Goal: Task Accomplishment & Management: Manage account settings

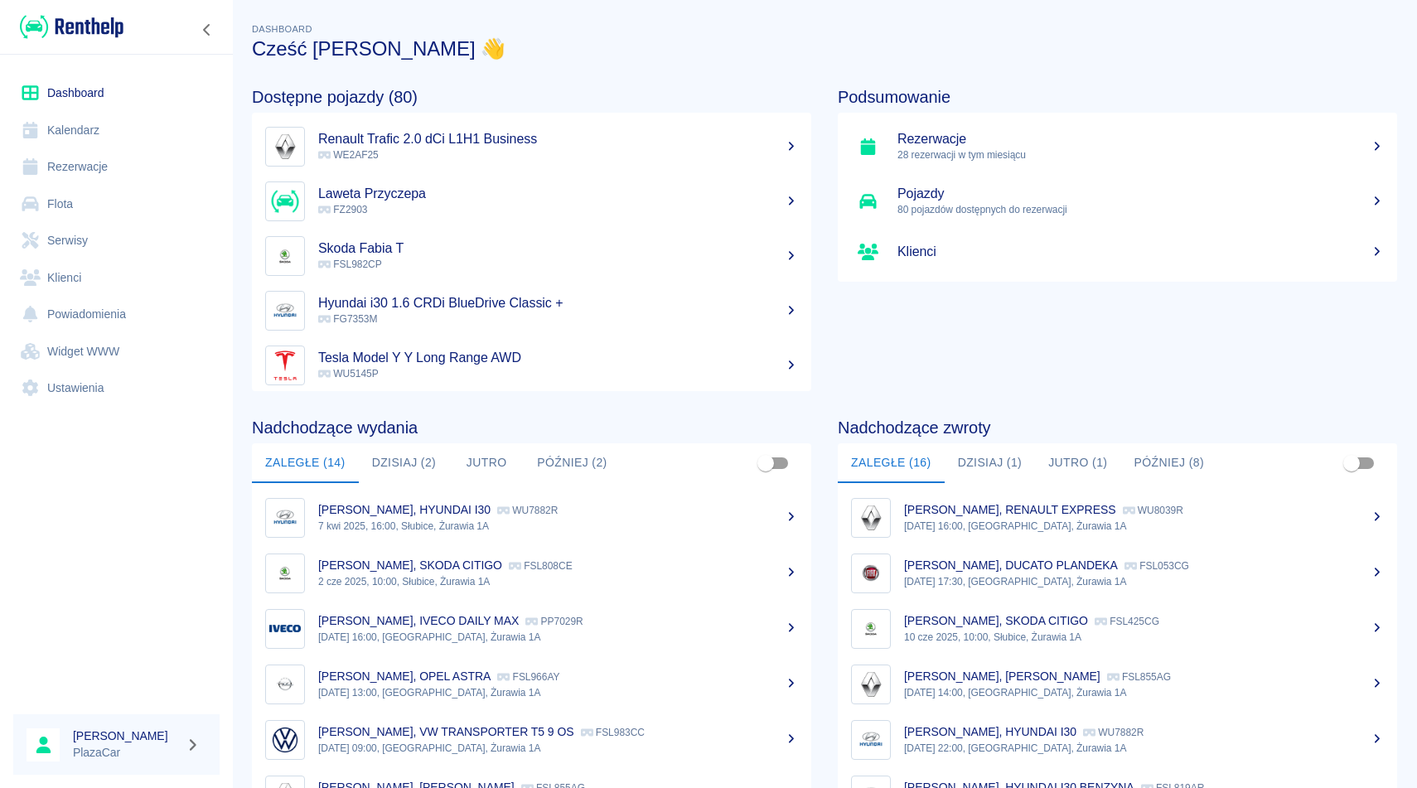
click at [104, 166] on link "Rezerwacje" at bounding box center [116, 166] width 206 height 37
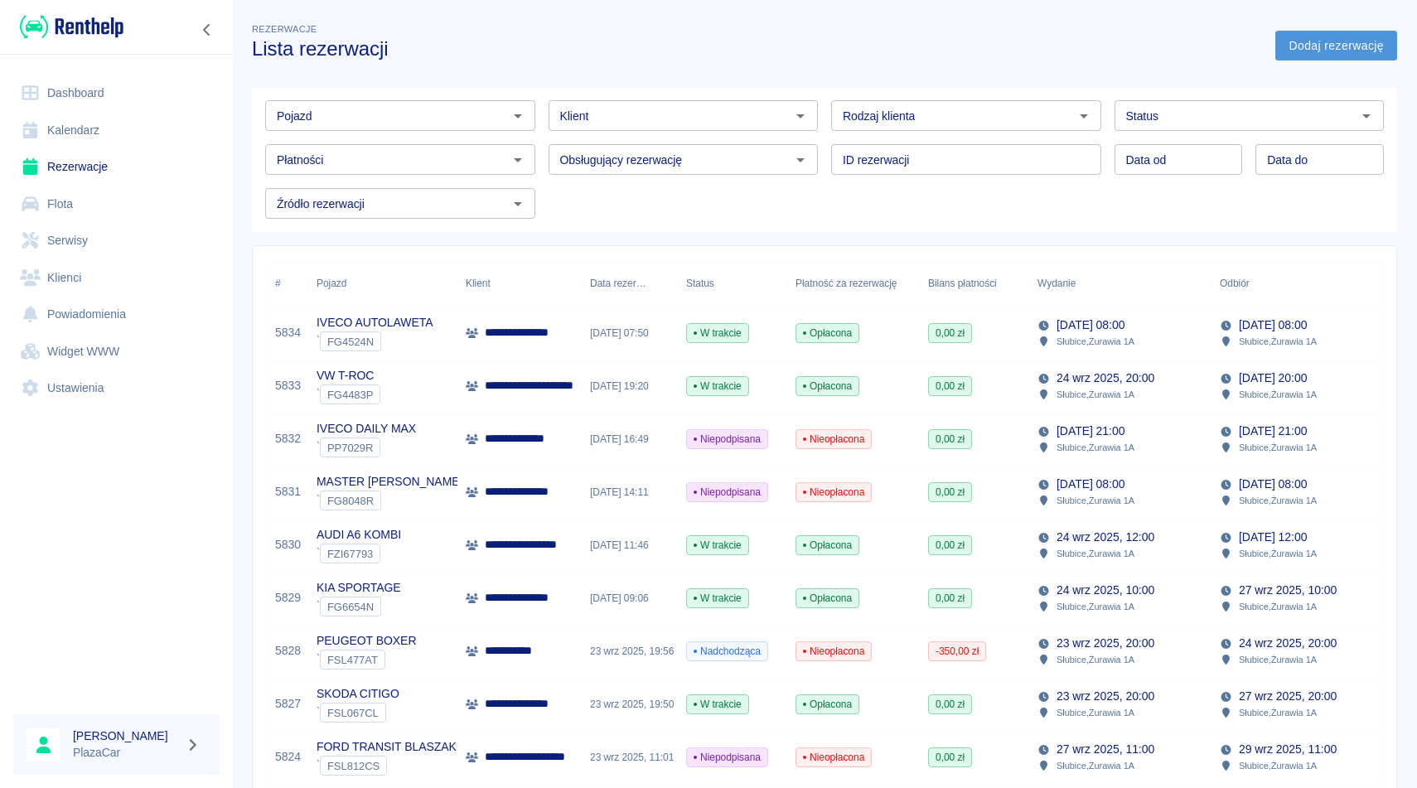
click at [1338, 51] on link "Dodaj rezerwację" at bounding box center [1336, 46] width 122 height 31
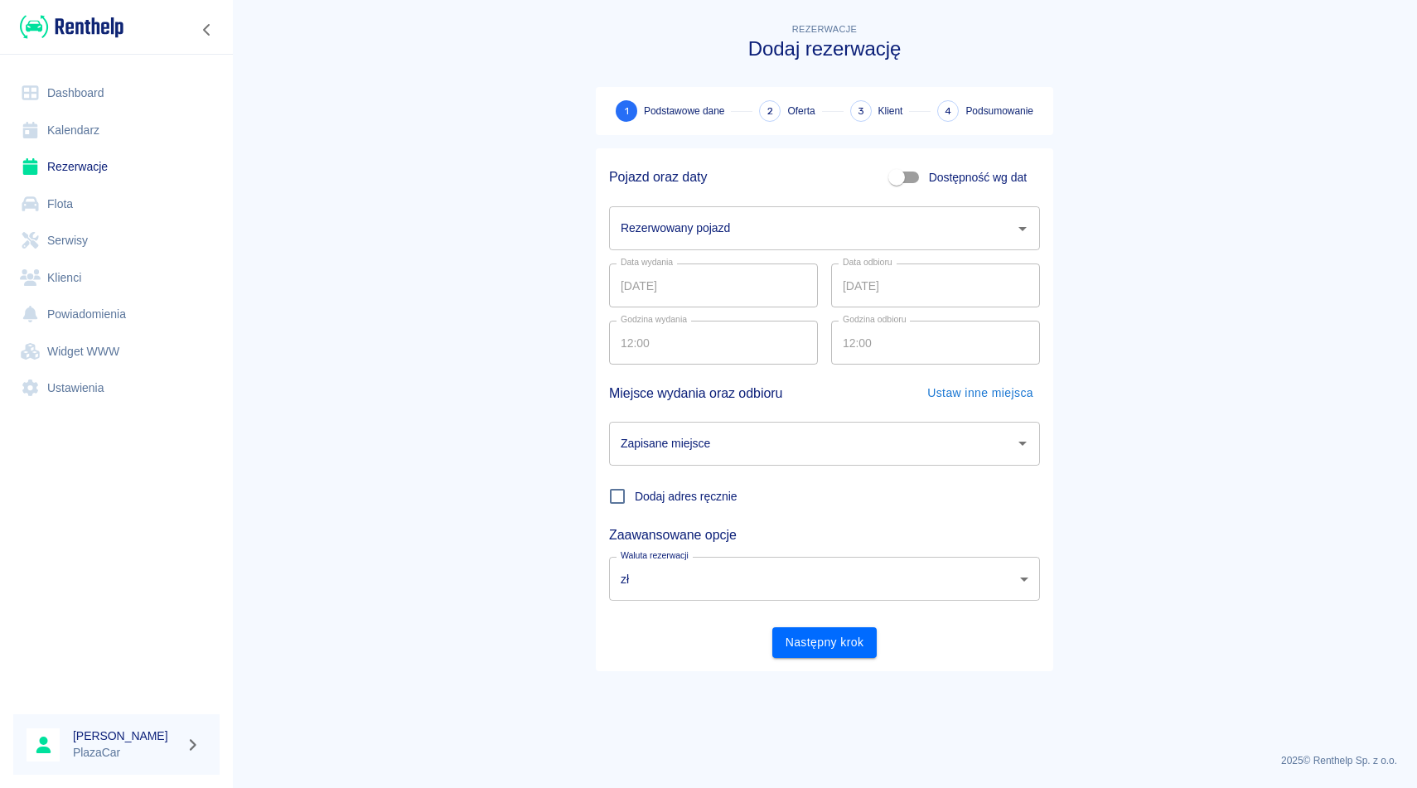
click at [699, 226] on input "Rezerwowany pojazd" at bounding box center [811, 228] width 391 height 29
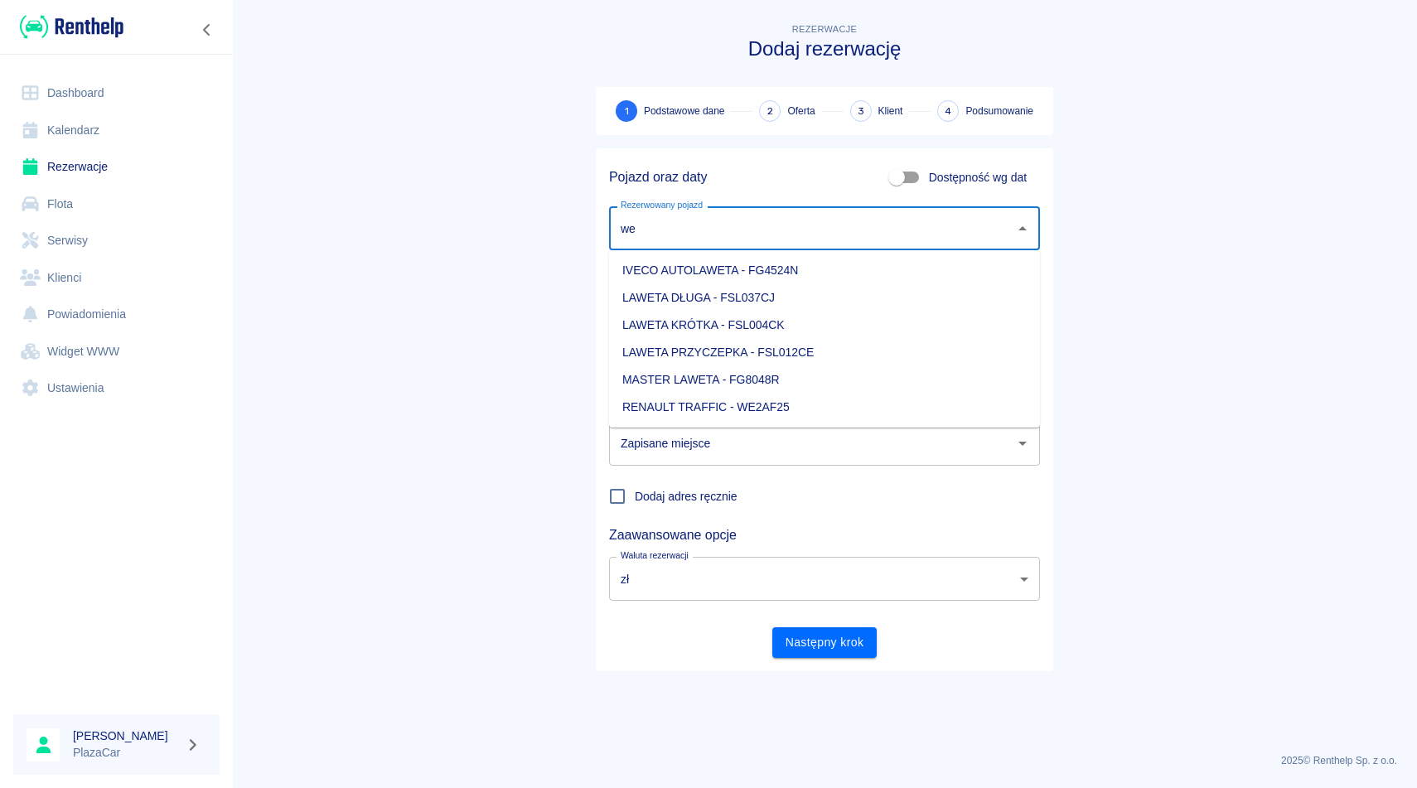
type input "w"
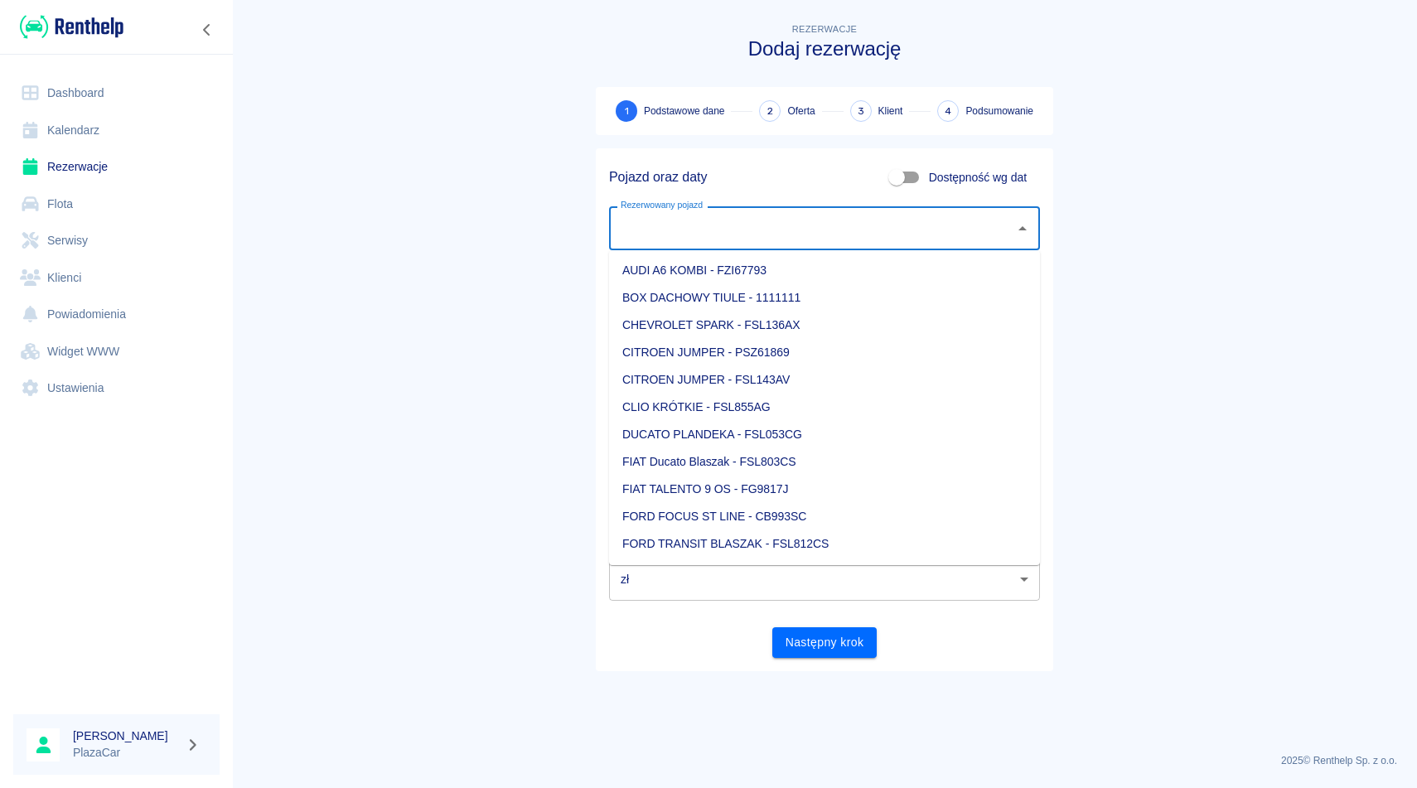
click at [733, 276] on li "AUDI A6 KOMBI - FZI67793" at bounding box center [824, 270] width 431 height 27
type input "AUDI A6 KOMBI - FZI67793"
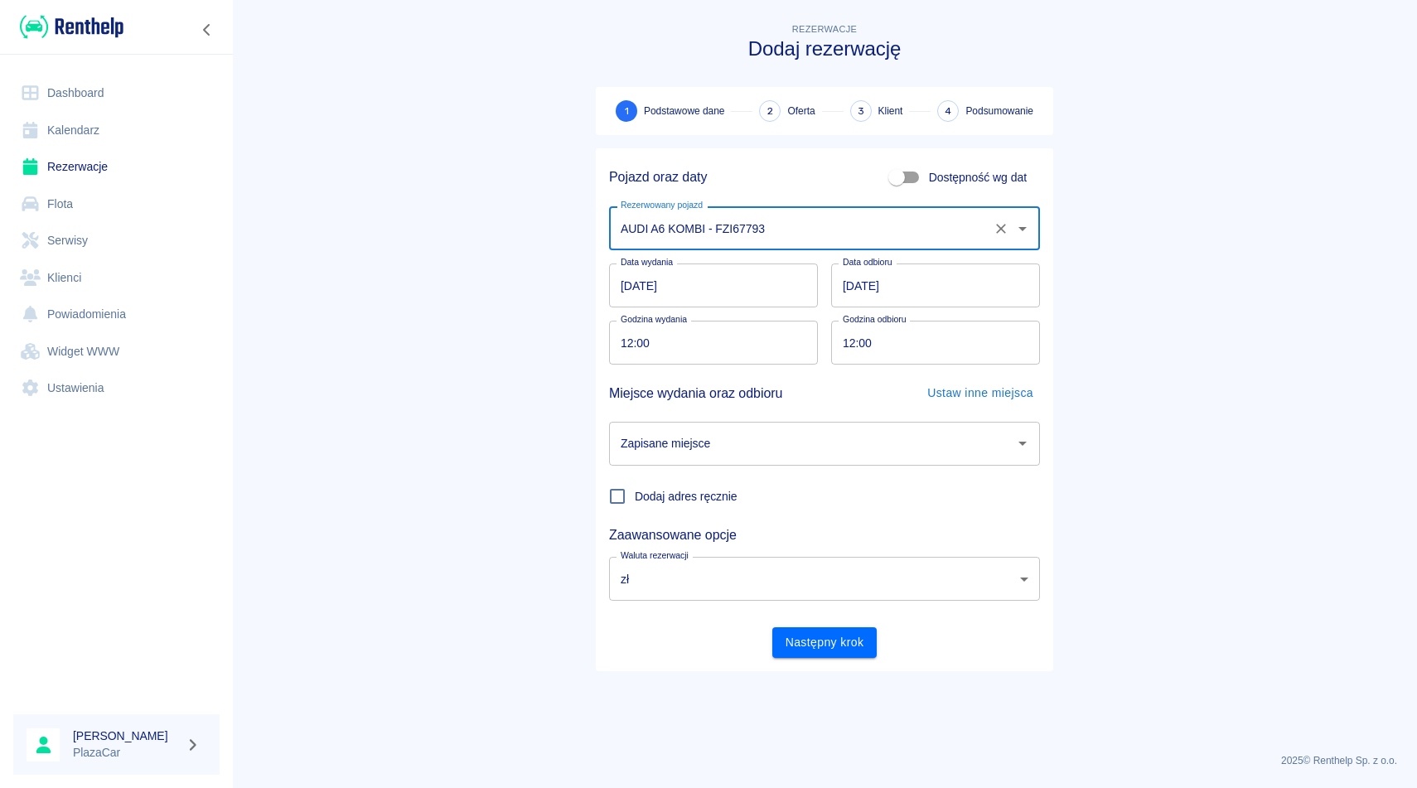
click at [801, 447] on input "Zapisane miejsce" at bounding box center [811, 443] width 391 height 29
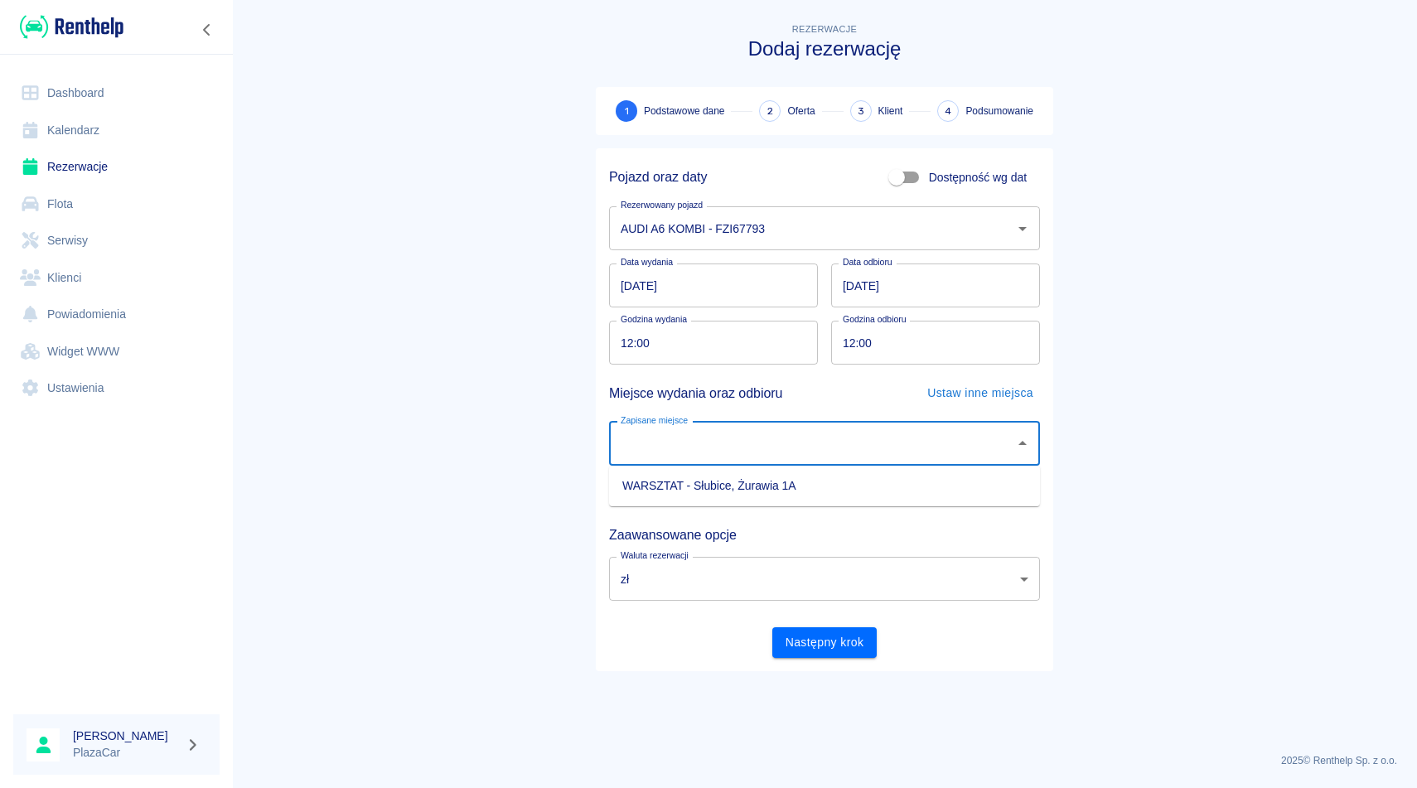
click at [795, 490] on li "WARSZTAT - Słubice, Żurawia 1A" at bounding box center [824, 485] width 431 height 27
type input "WARSZTAT - Słubice, Żurawia 1A"
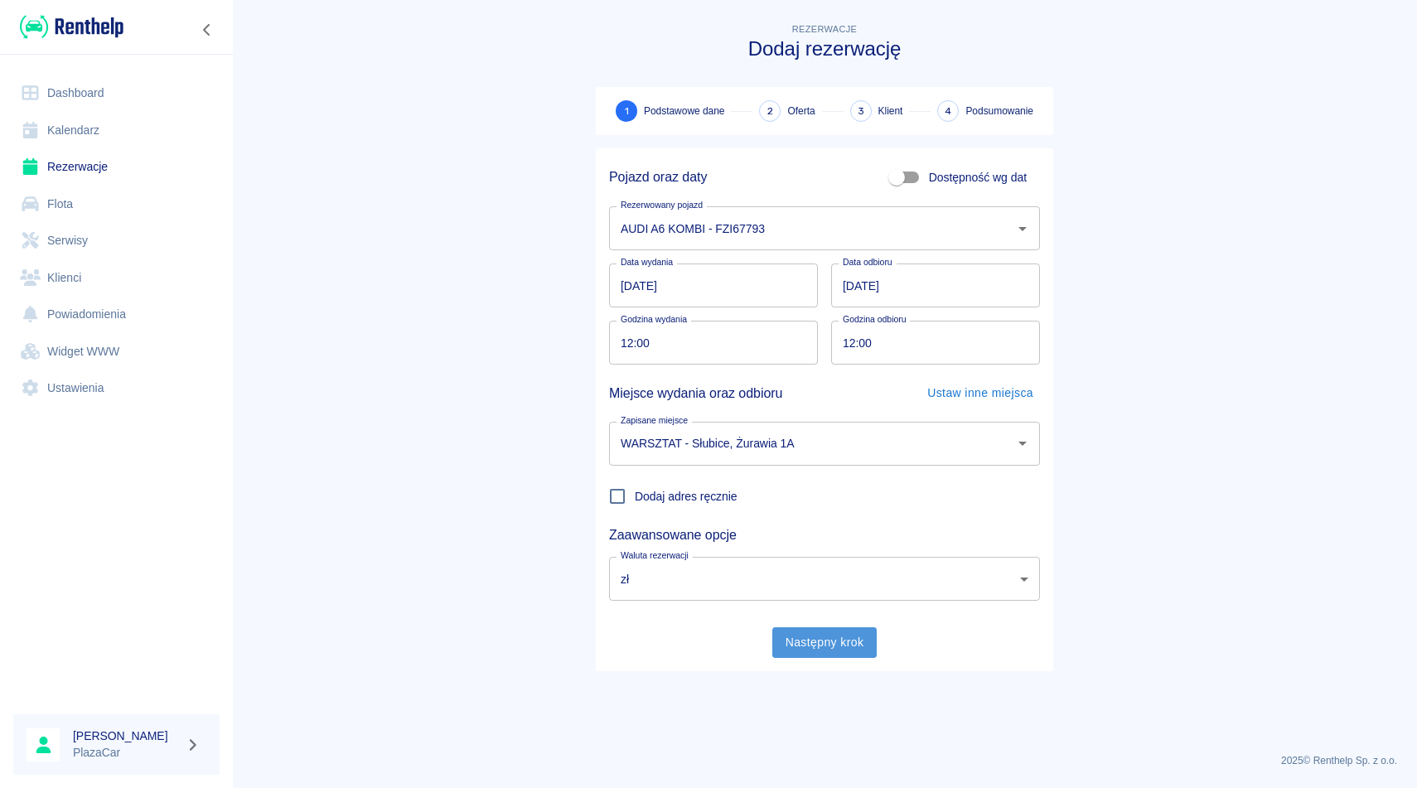
click at [822, 653] on button "Następny krok" at bounding box center [824, 642] width 105 height 31
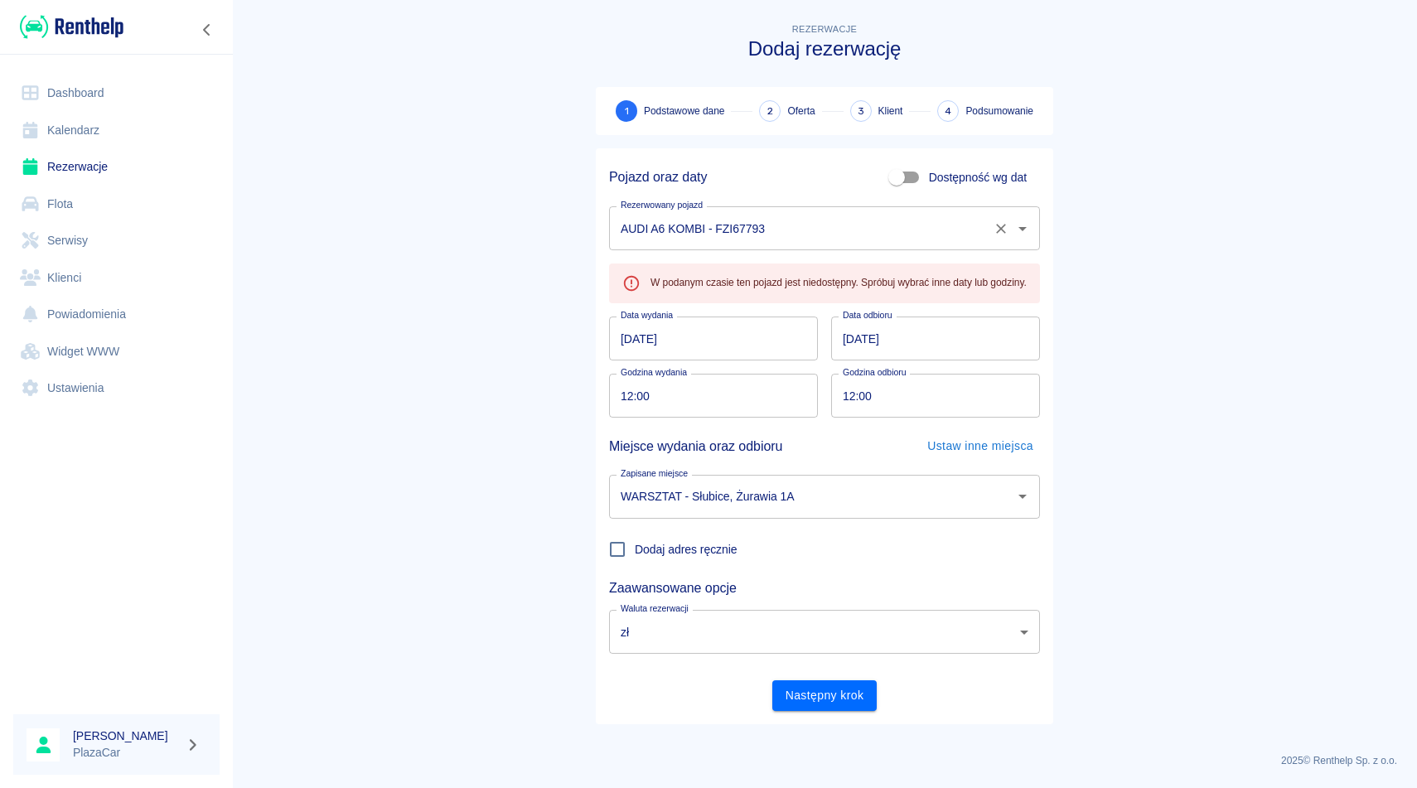
click at [760, 235] on input "AUDI A6 KOMBI - FZI67793" at bounding box center [800, 228] width 369 height 29
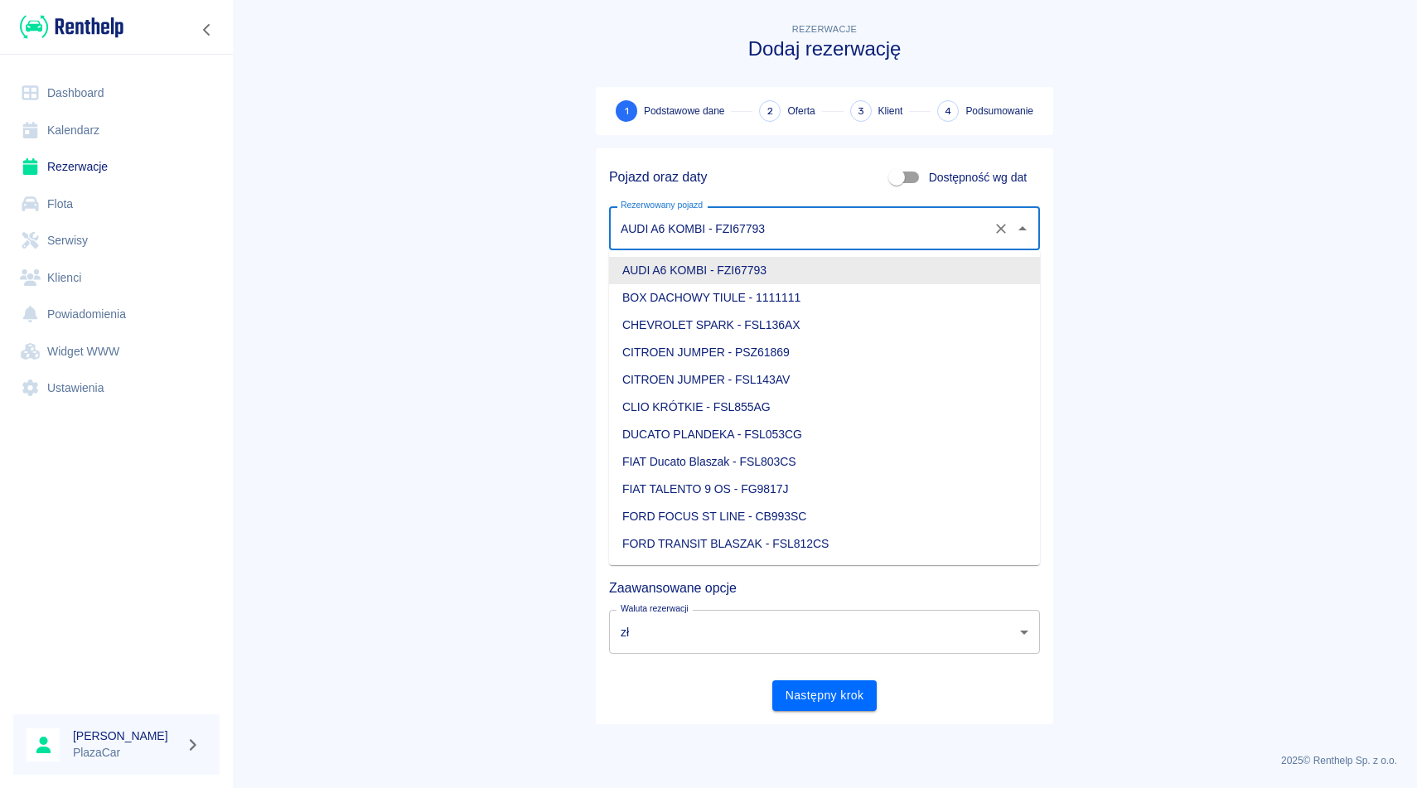
click at [999, 231] on icon "Wyczyść" at bounding box center [1000, 228] width 17 height 17
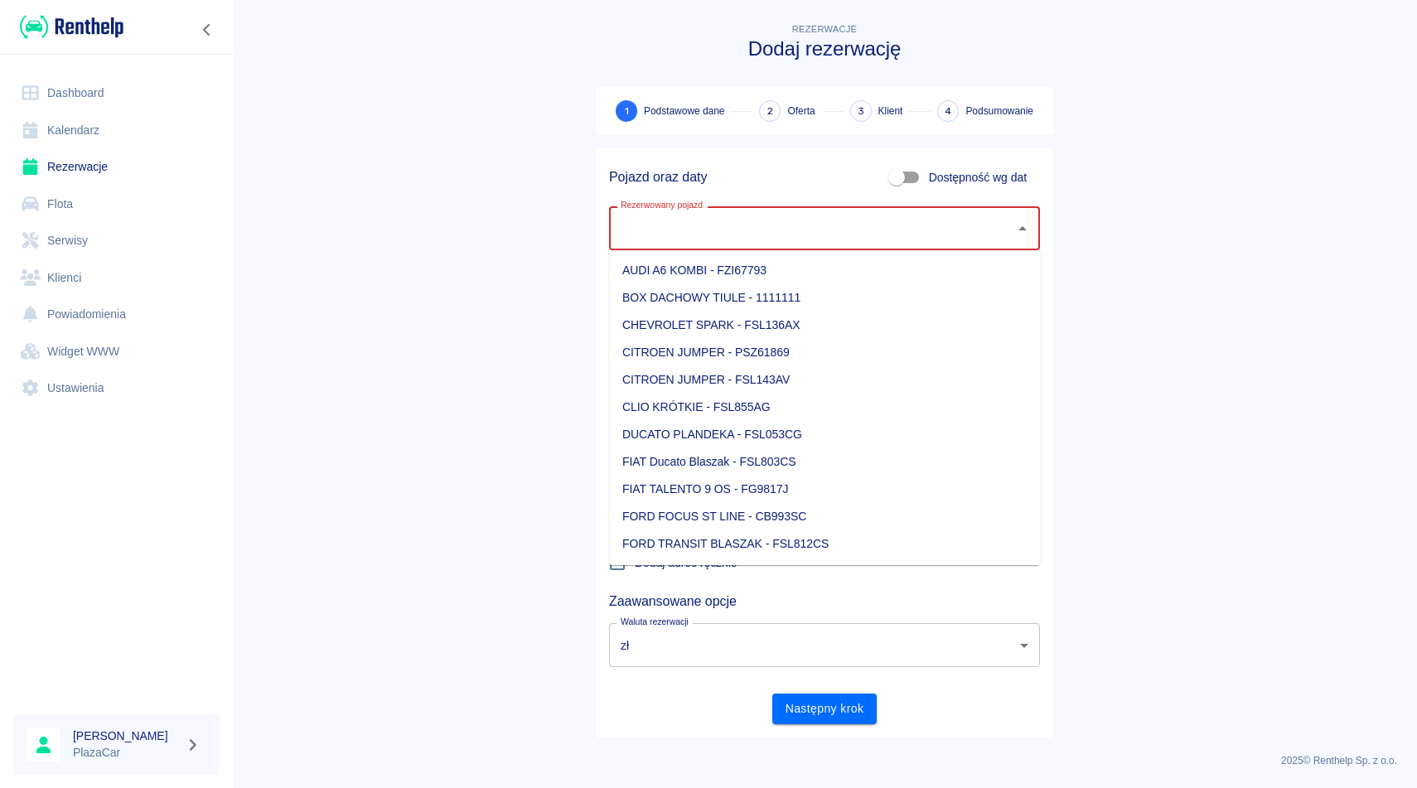
click at [781, 355] on li "CITROEN JUMPER - PSZ61869" at bounding box center [824, 352] width 431 height 27
type input "CITROEN JUMPER - PSZ61869"
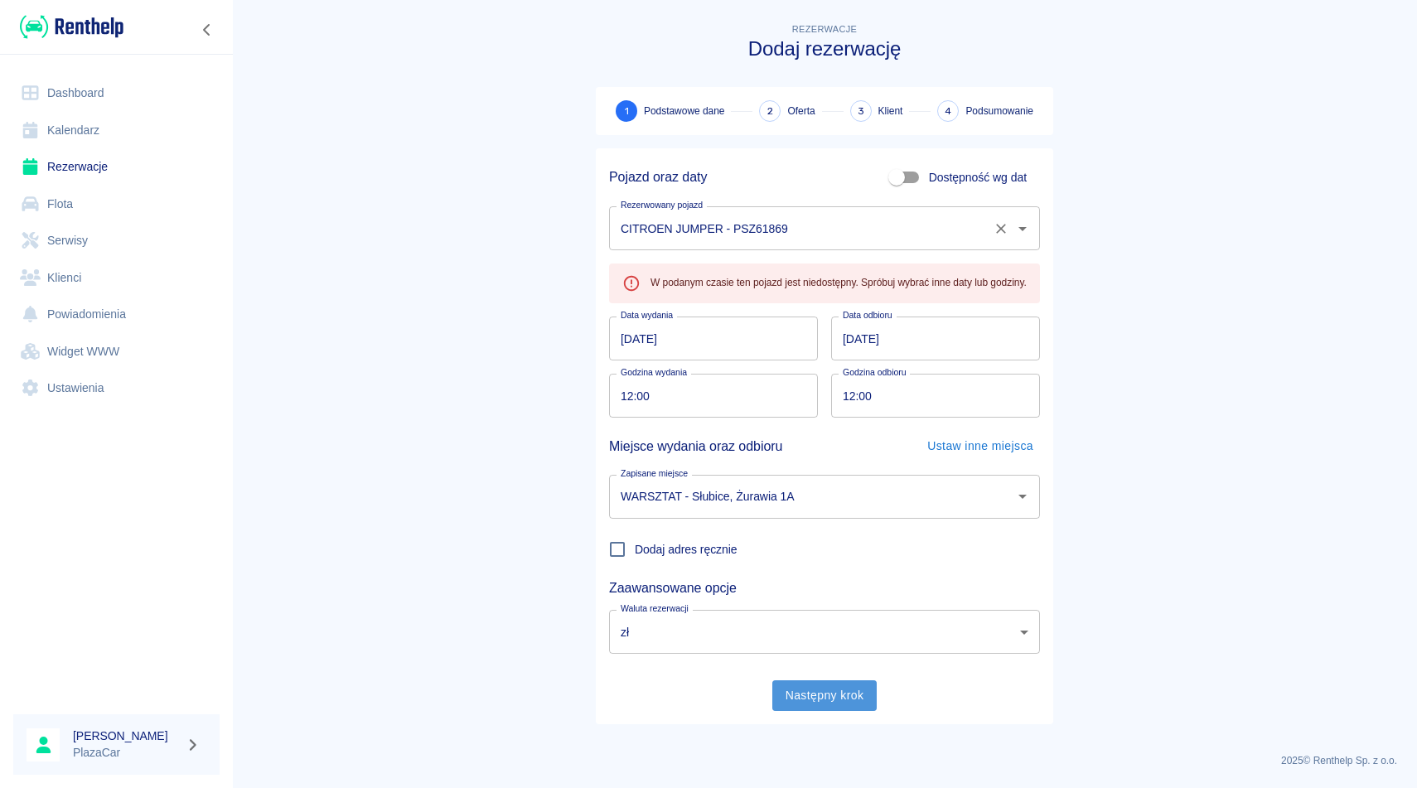
click at [833, 692] on button "Następny krok" at bounding box center [824, 695] width 105 height 31
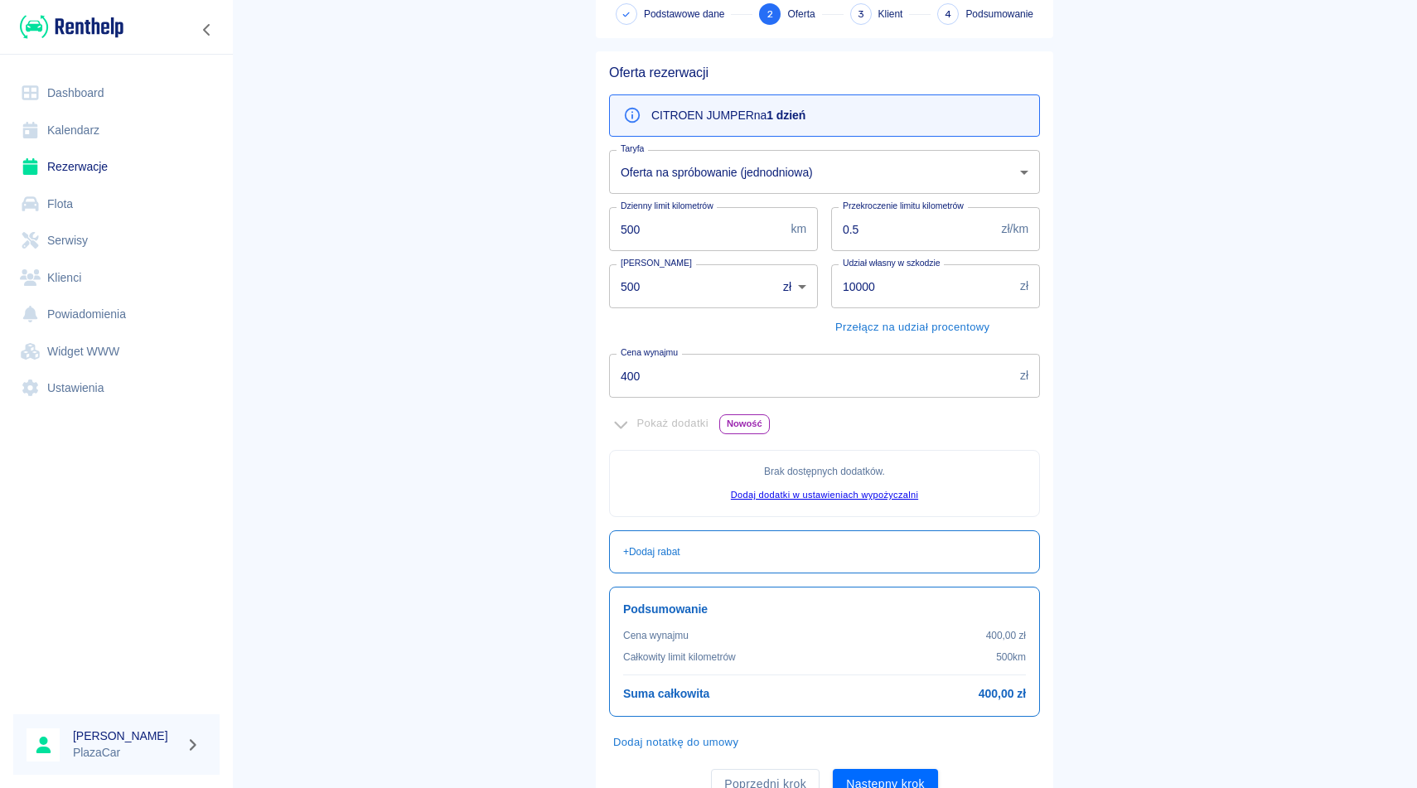
scroll to position [95, 0]
click at [632, 282] on input "500" at bounding box center [687, 288] width 156 height 44
type input "0"
click at [886, 781] on button "Następny krok" at bounding box center [885, 785] width 105 height 31
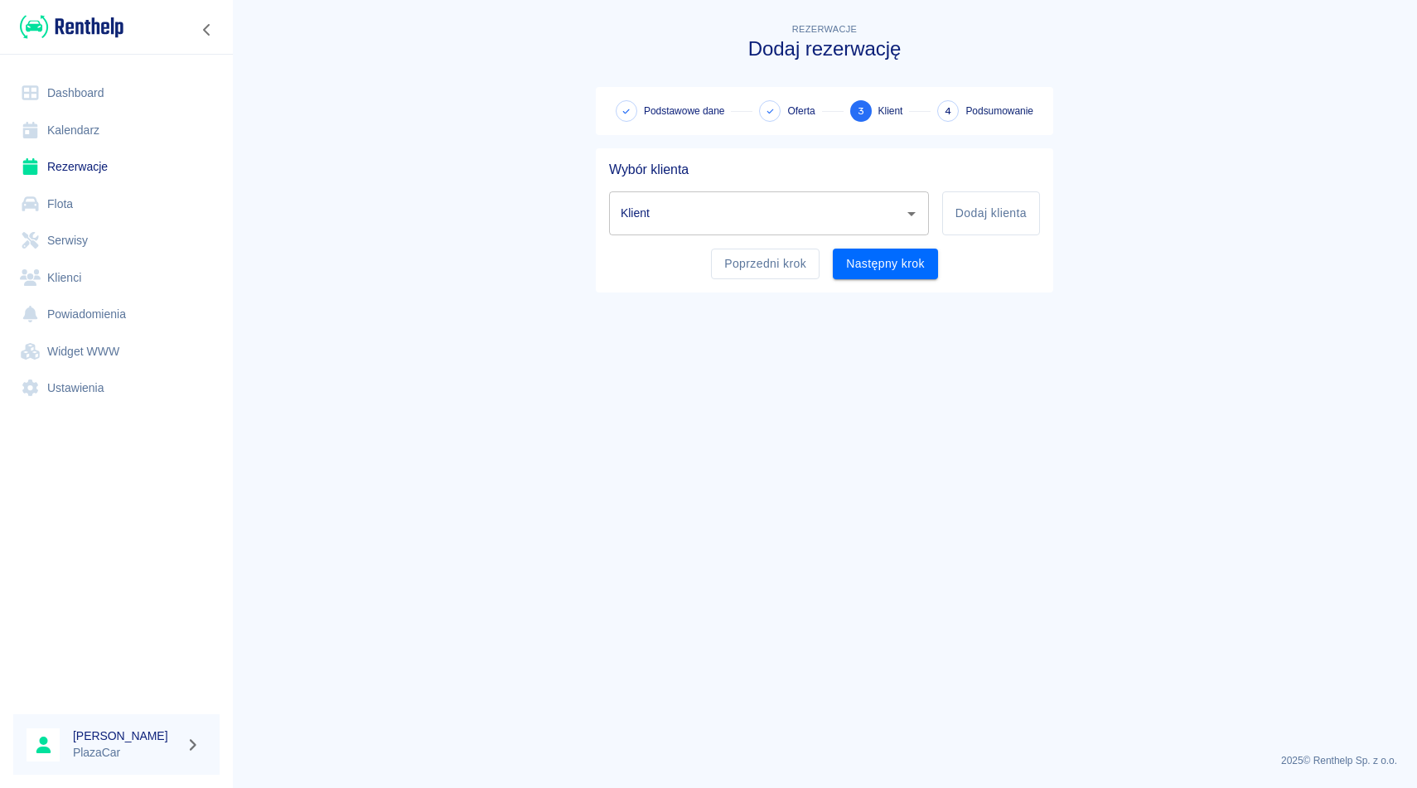
click at [644, 220] on input "Klient" at bounding box center [756, 213] width 280 height 29
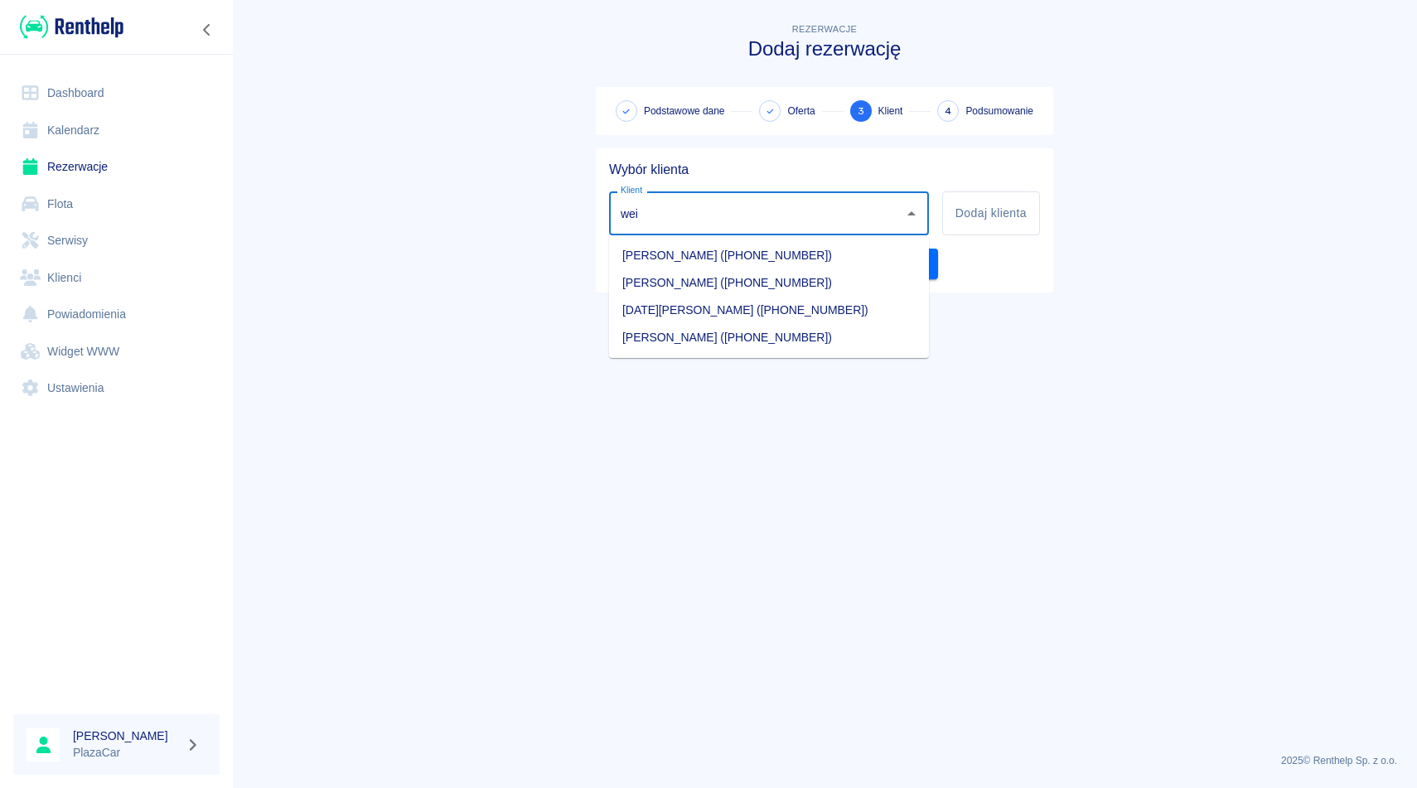
click at [793, 258] on li "[PERSON_NAME] ([PHONE_NUMBER])" at bounding box center [769, 255] width 320 height 27
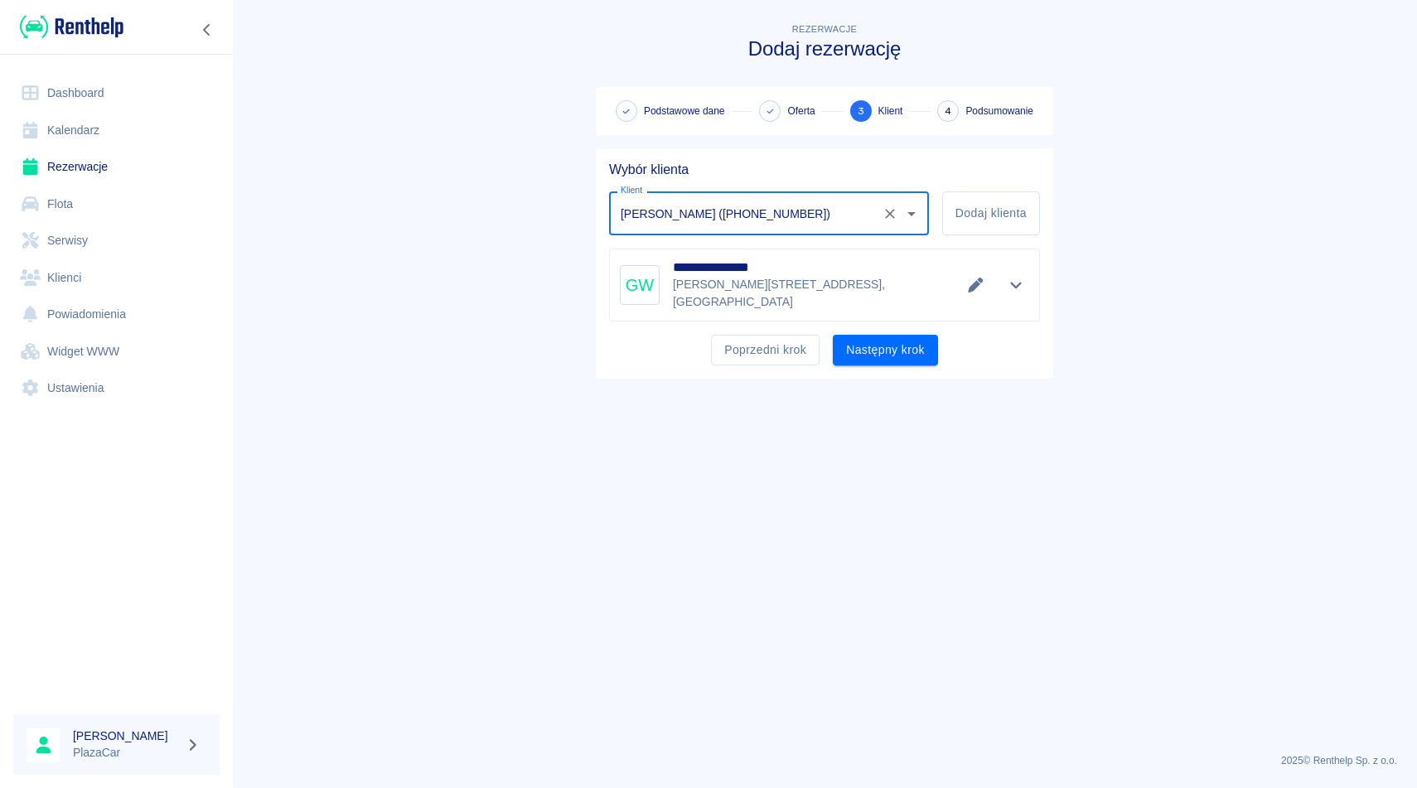
type input "[PERSON_NAME] ([PHONE_NUMBER])"
click at [832, 282] on div "**********" at bounding box center [824, 284] width 409 height 51
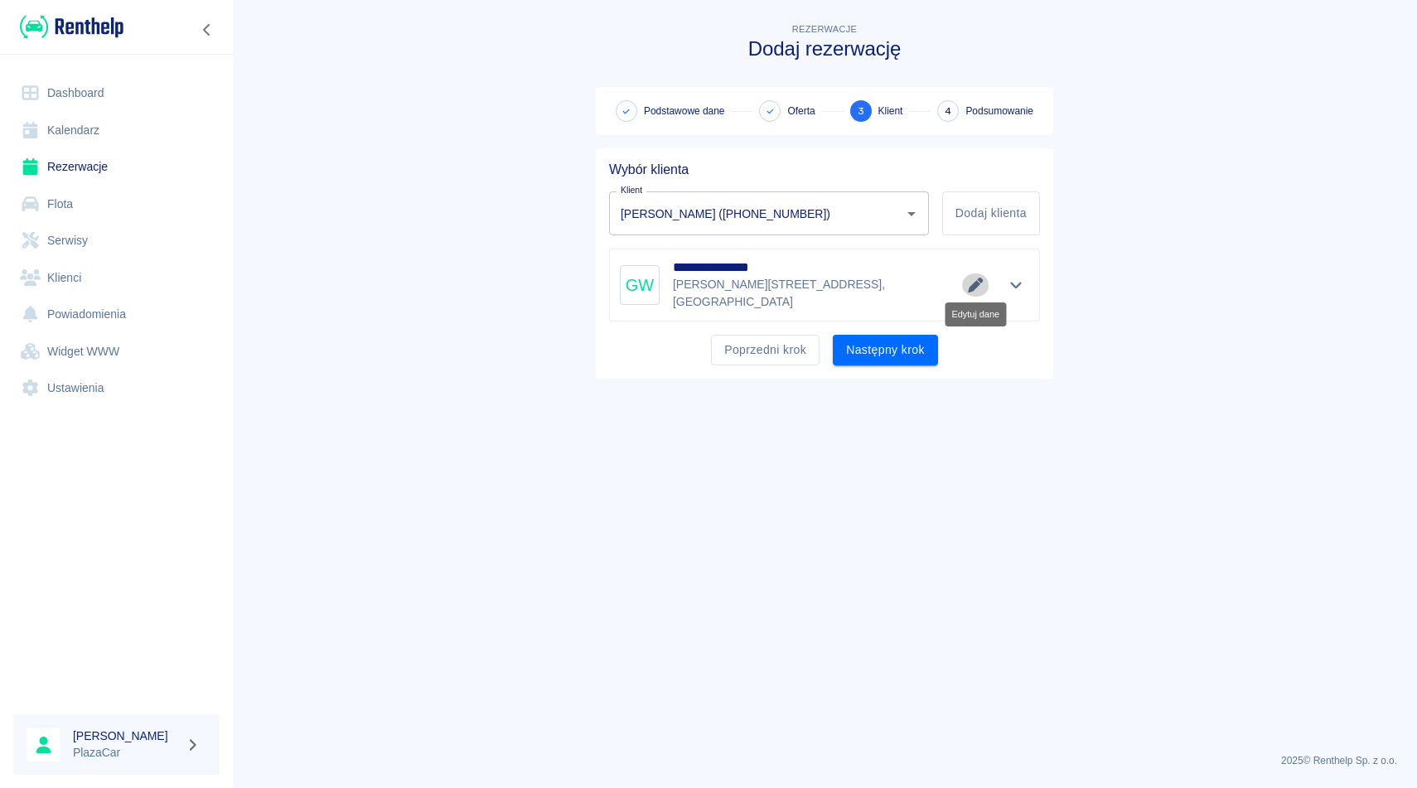
click at [975, 284] on icon "Edytuj dane" at bounding box center [975, 285] width 19 height 15
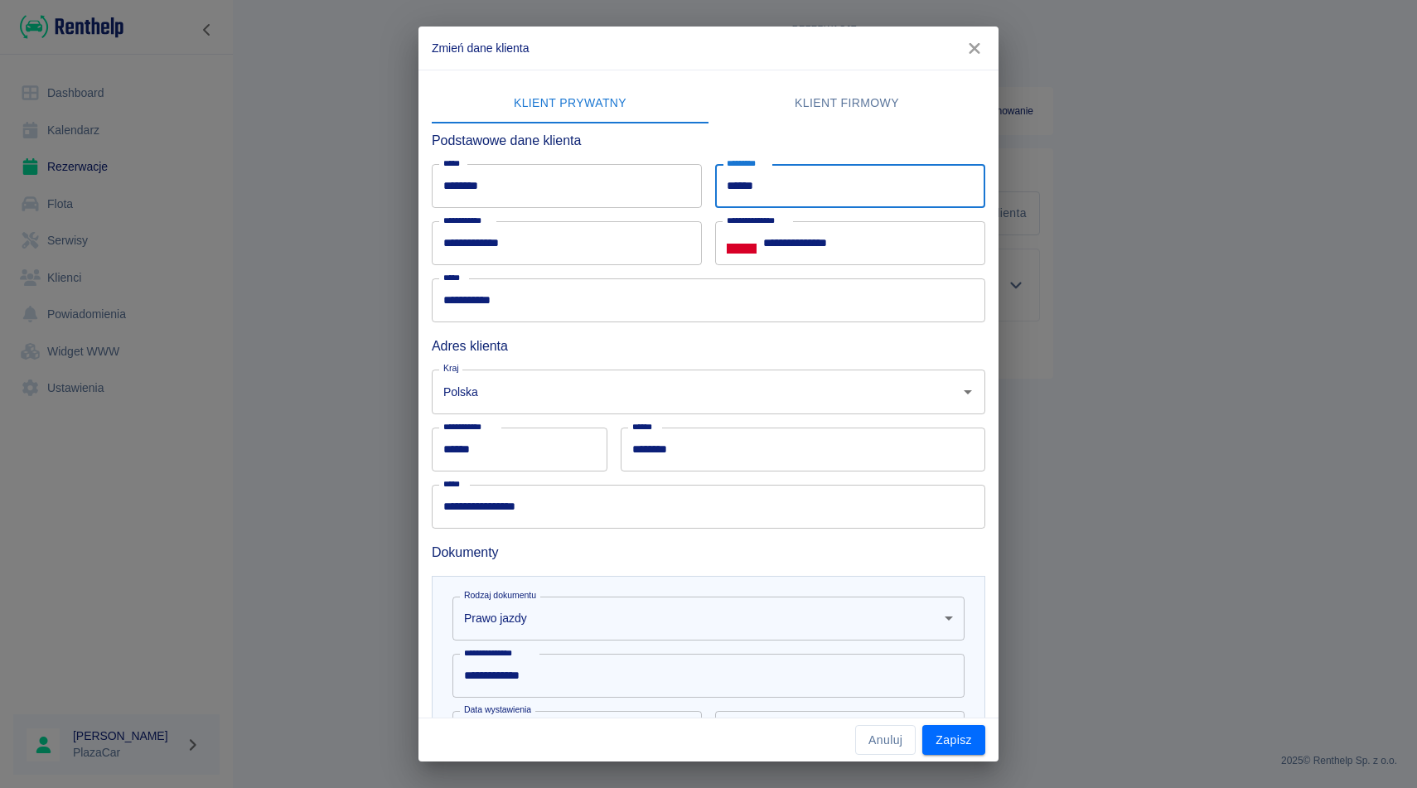
click at [746, 178] on input "******" at bounding box center [850, 186] width 270 height 44
click at [973, 41] on icon "button" at bounding box center [974, 48] width 22 height 17
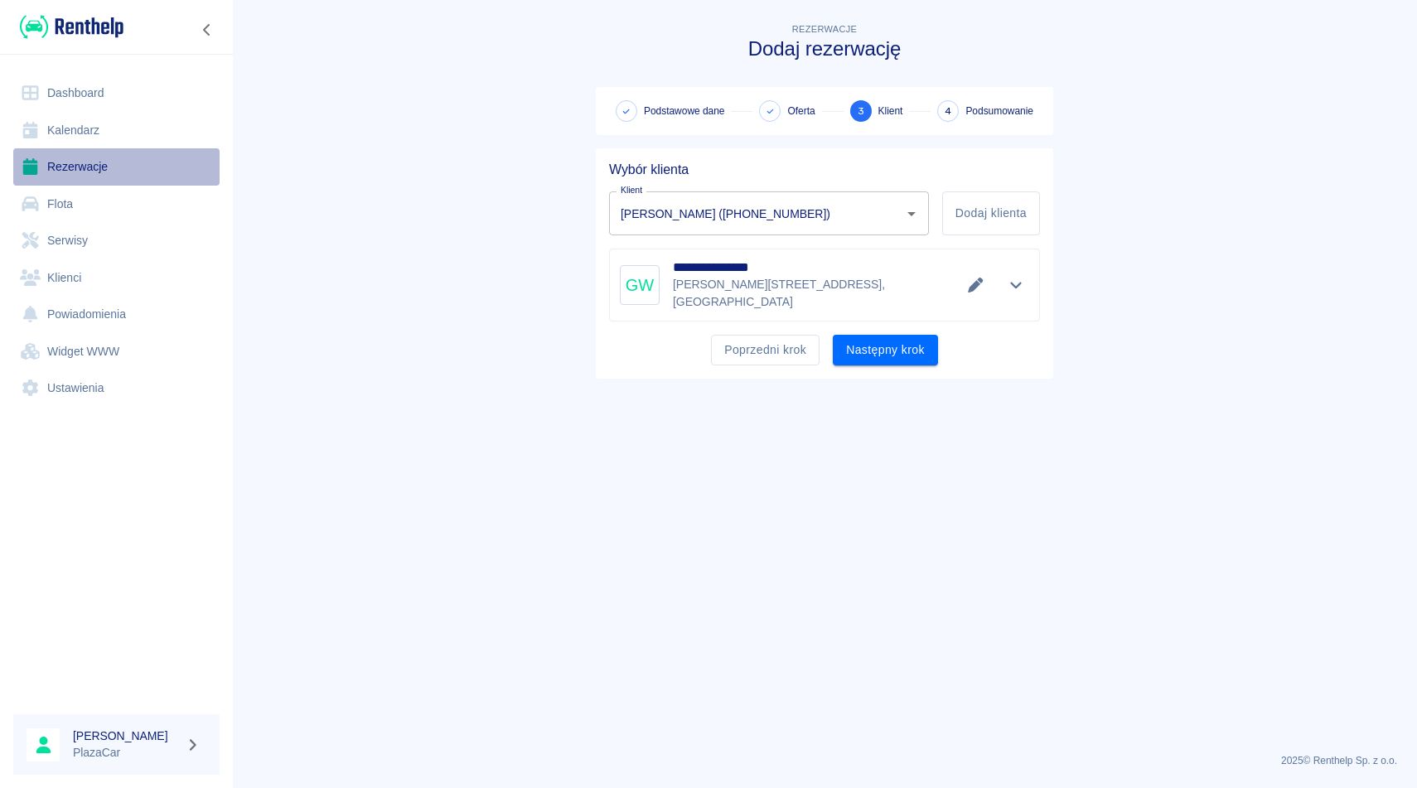
click at [94, 168] on link "Rezerwacje" at bounding box center [116, 166] width 206 height 37
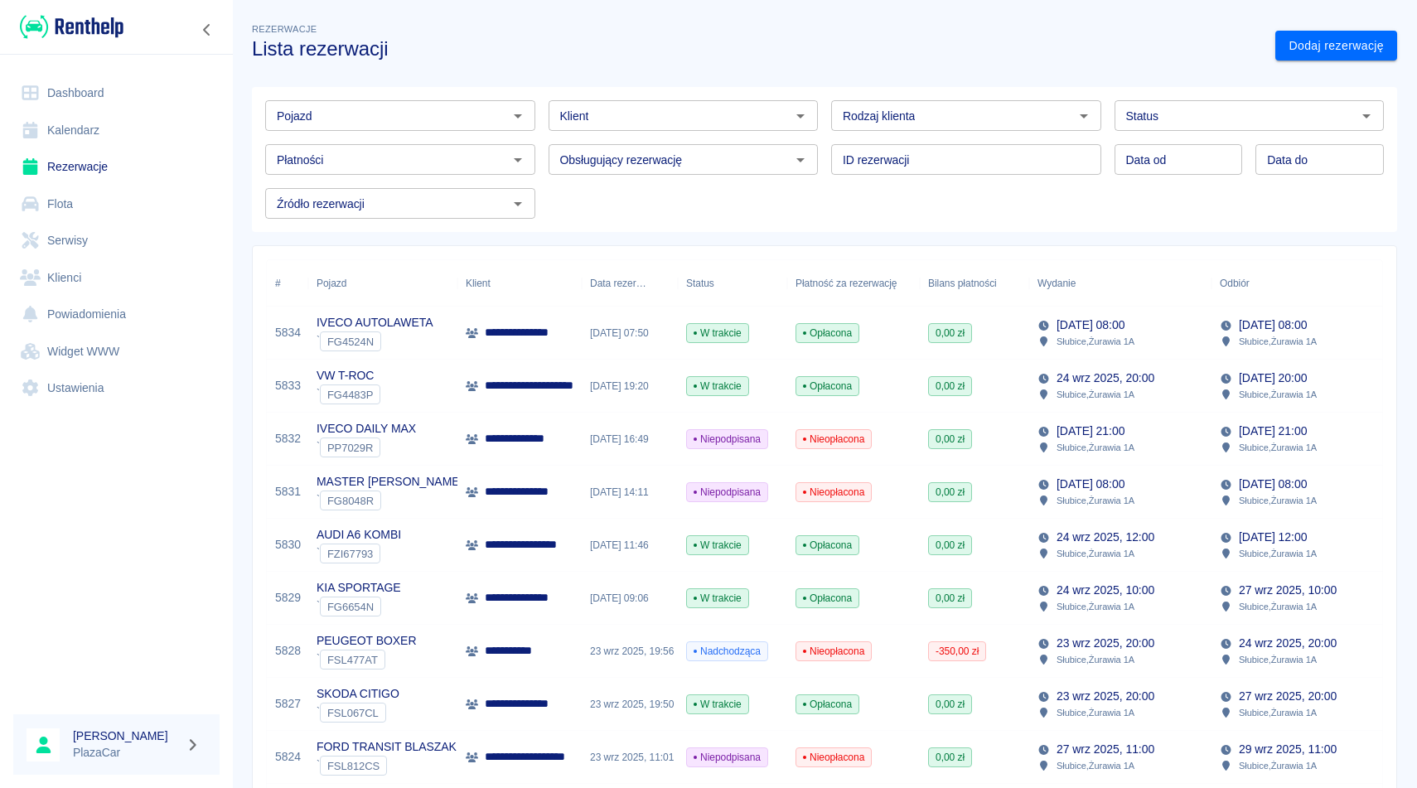
click at [643, 130] on div "Klient" at bounding box center [683, 115] width 270 height 31
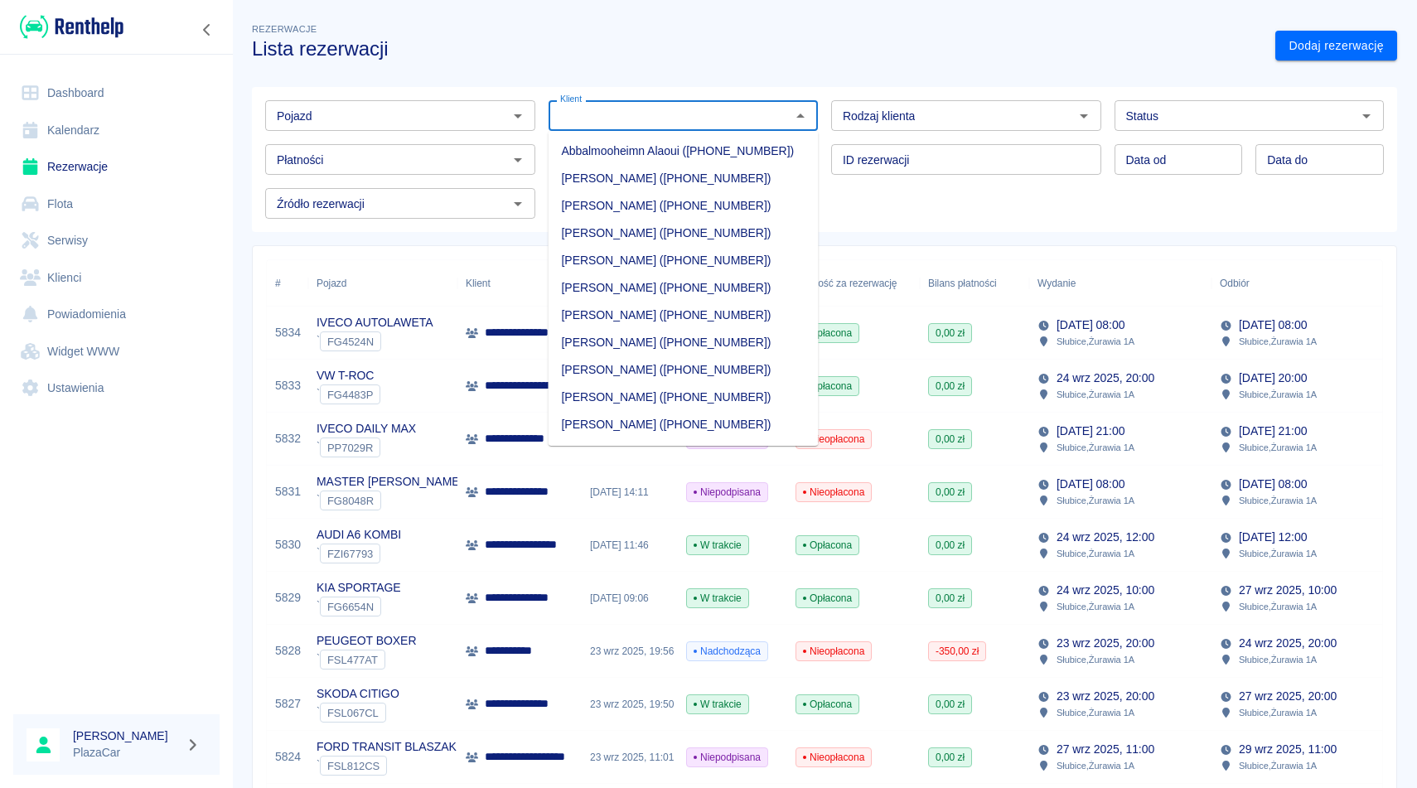
paste input "Weiser"
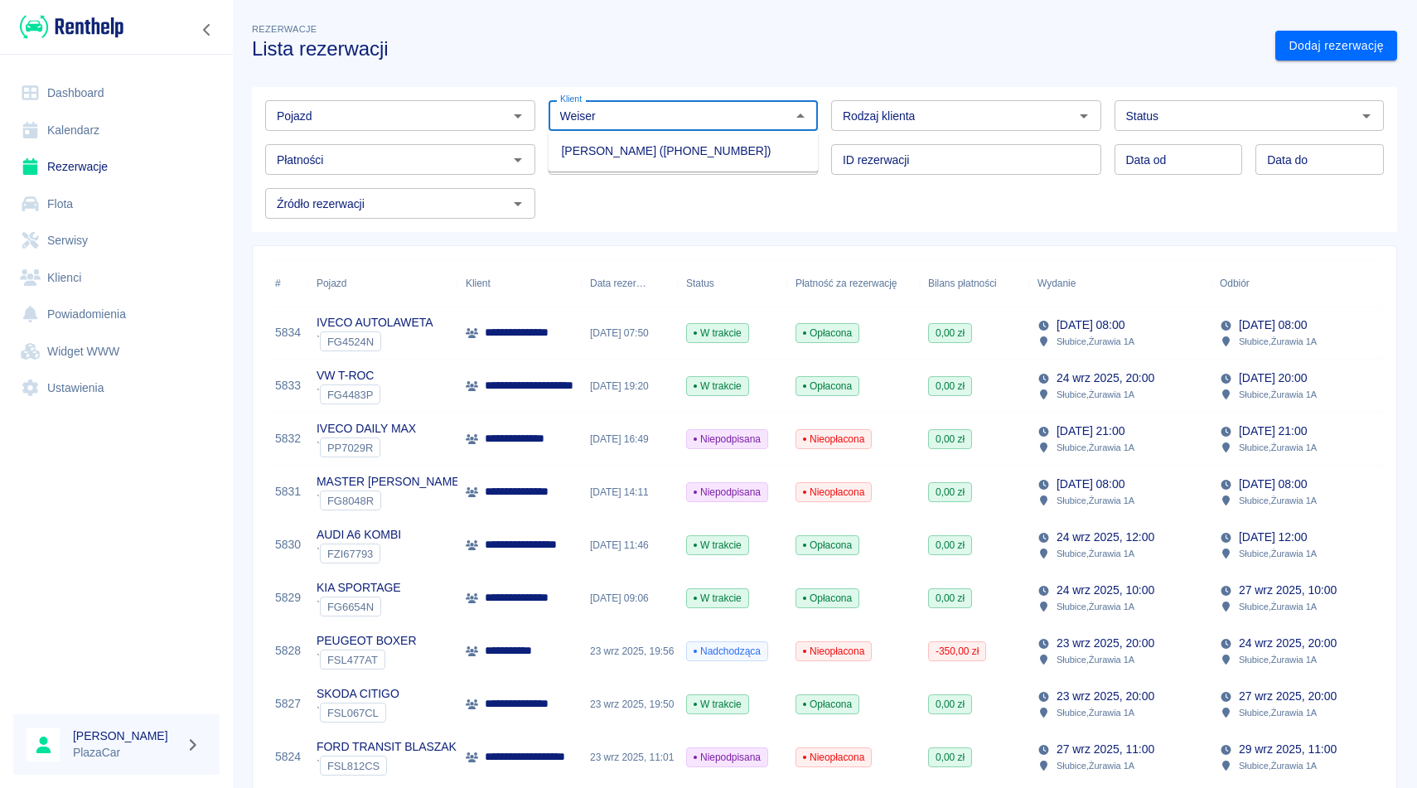
click at [640, 157] on li "[PERSON_NAME] ([PHONE_NUMBER])" at bounding box center [683, 151] width 270 height 27
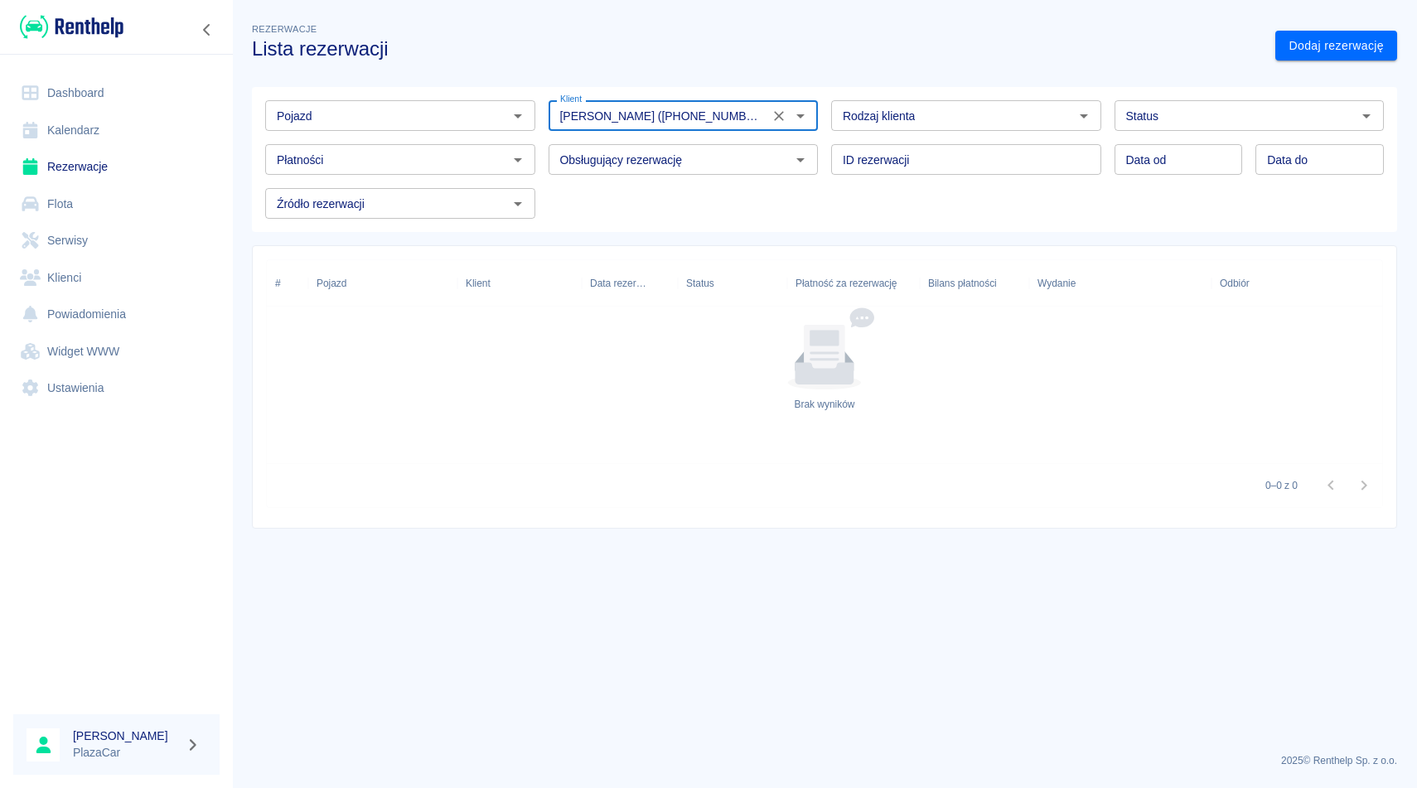
type input "[PERSON_NAME] ([PHONE_NUMBER])"
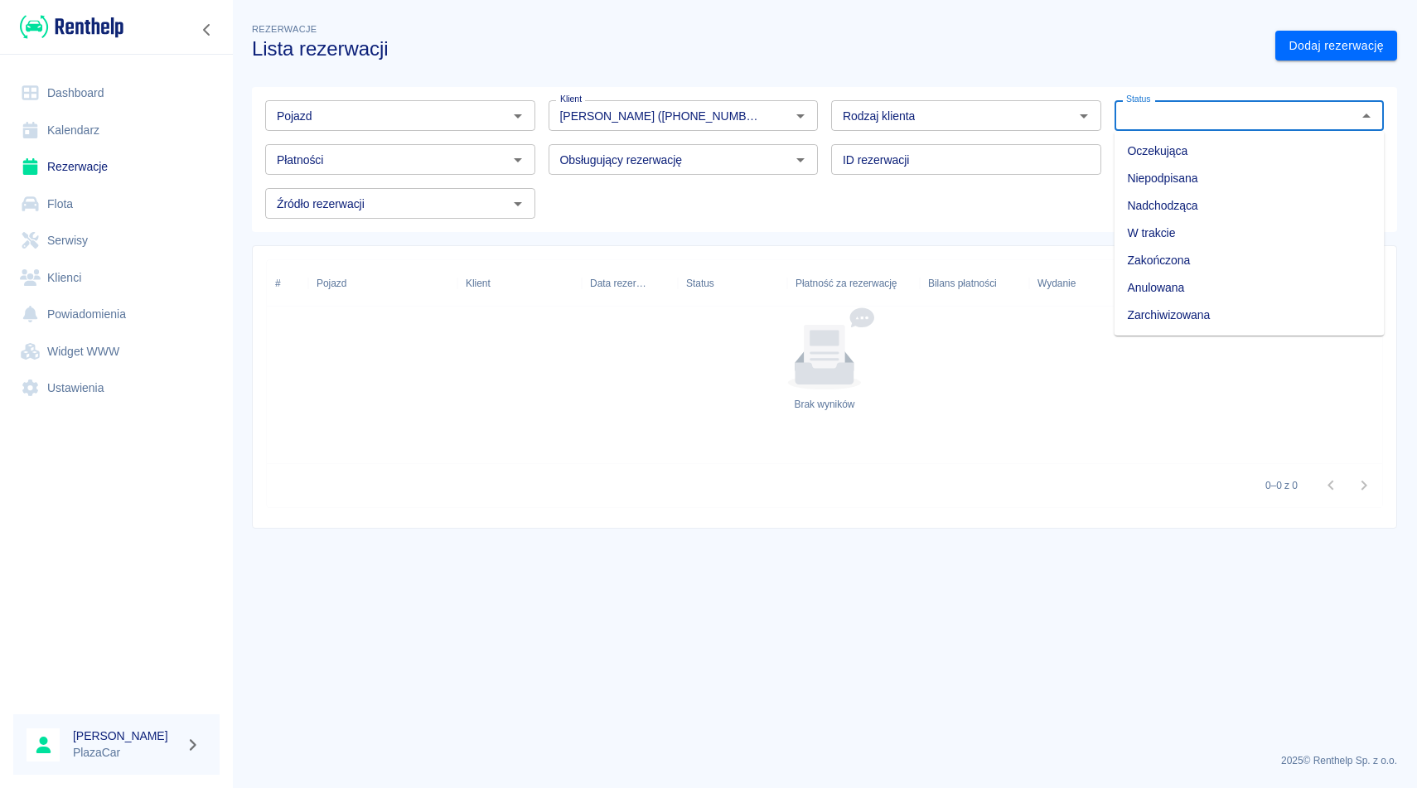
click at [1188, 123] on input "Status" at bounding box center [1235, 115] width 233 height 21
click at [1176, 316] on li "Zarchiwizowana" at bounding box center [1249, 315] width 270 height 27
type input "Zarchiwizowana"
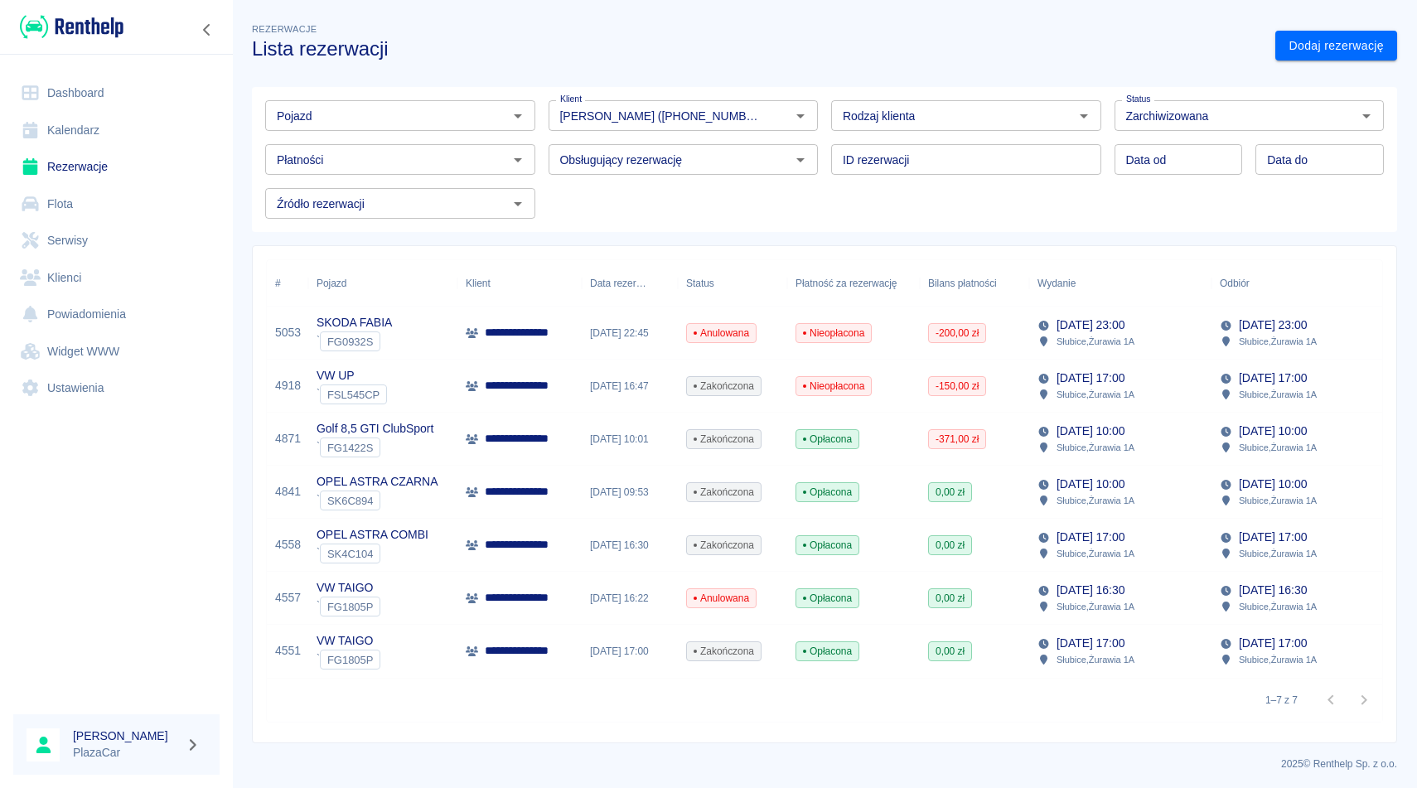
click at [543, 336] on p "**********" at bounding box center [528, 332] width 86 height 17
click at [598, 504] on div "[DATE] 09:53" at bounding box center [630, 492] width 96 height 53
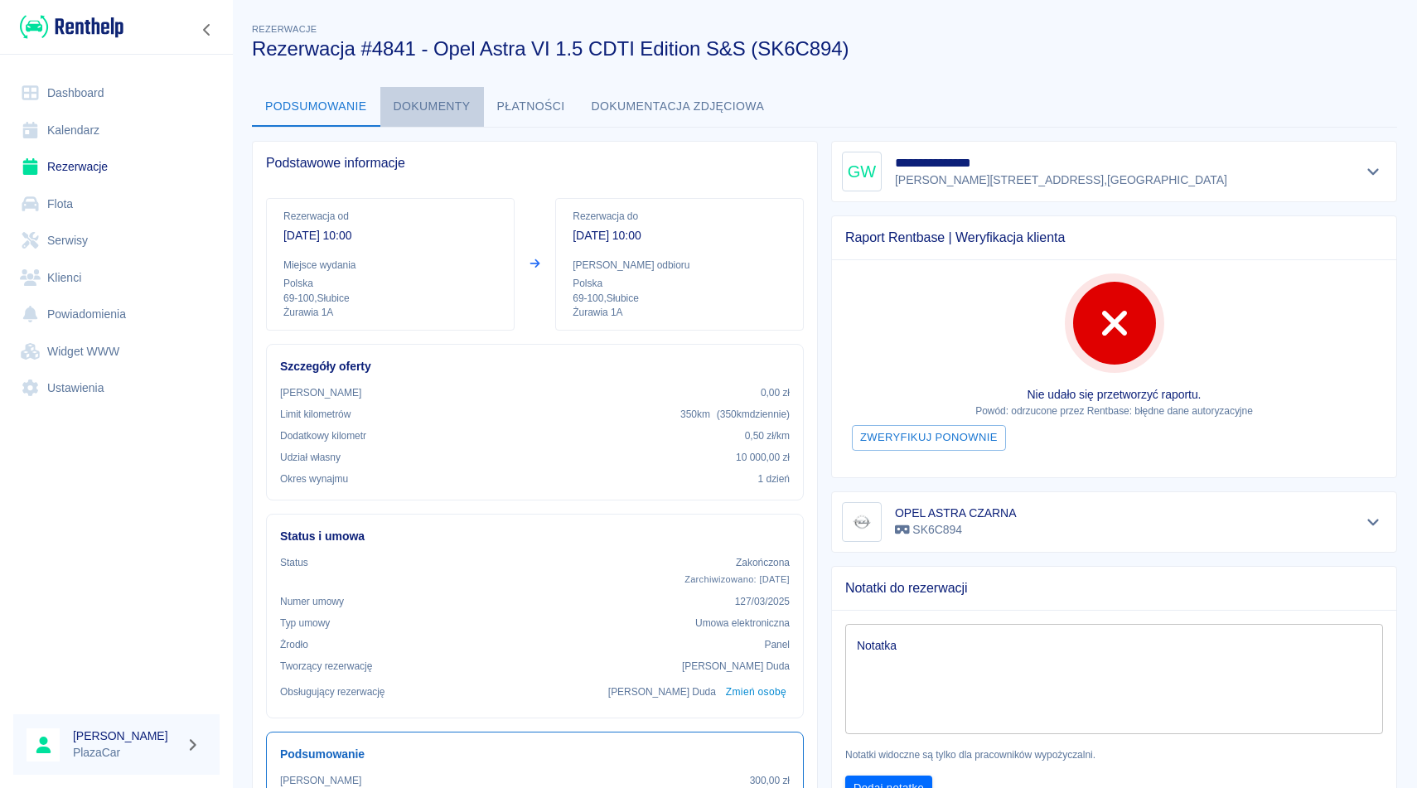
click at [453, 109] on button "Dokumenty" at bounding box center [432, 107] width 104 height 40
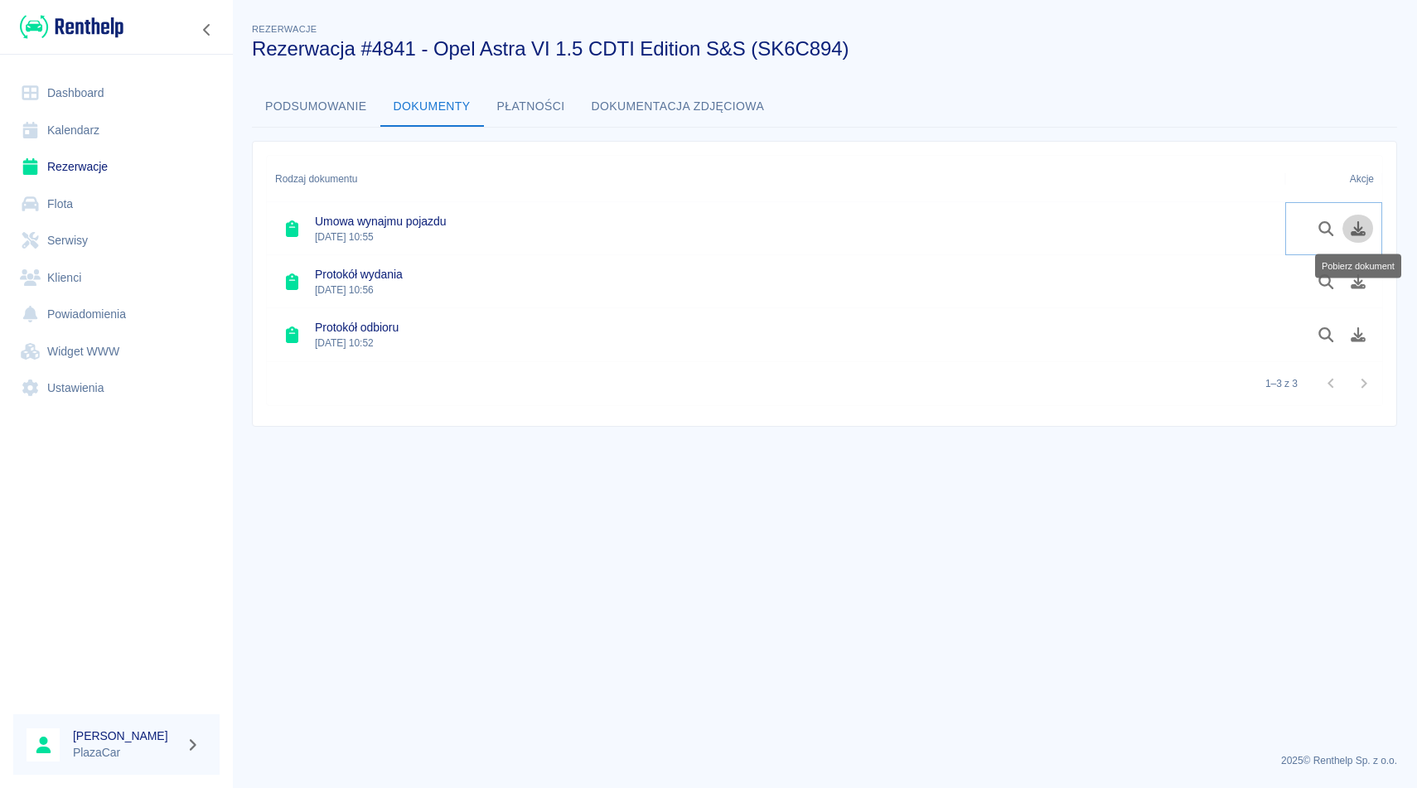
click at [1364, 231] on icon "Pobierz dokument" at bounding box center [1358, 228] width 19 height 15
